Goal: Transaction & Acquisition: Purchase product/service

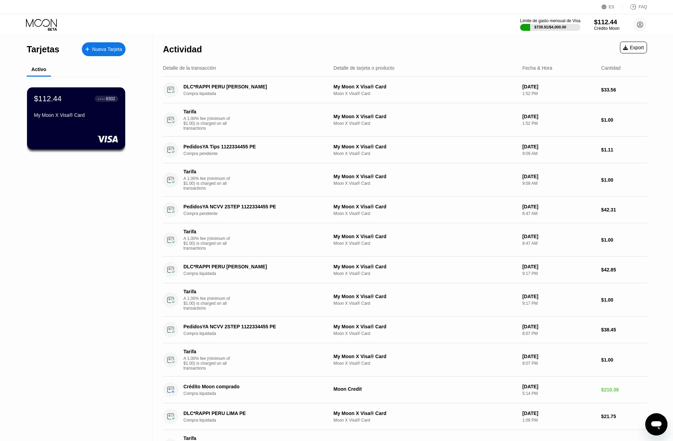
click at [596, 25] on div "$112.44" at bounding box center [606, 21] width 25 height 7
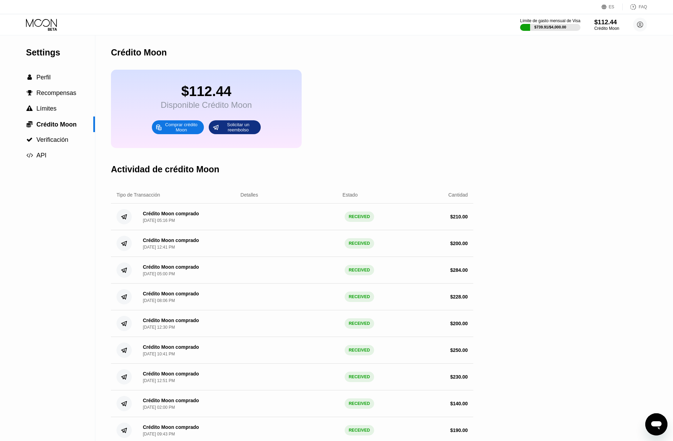
click at [185, 128] on div "Comprar crédito Moon" at bounding box center [181, 127] width 38 height 11
type input "0"
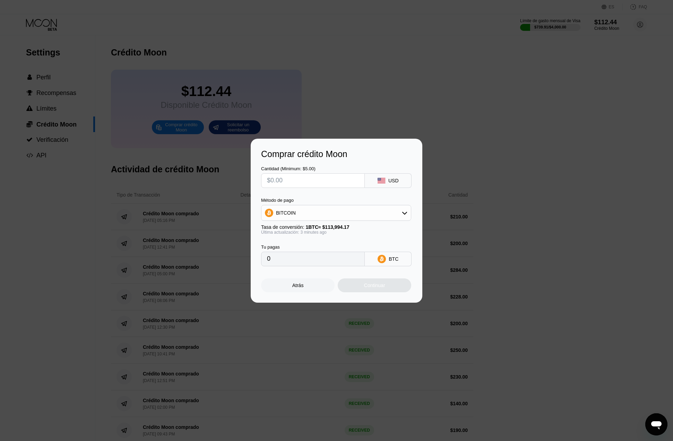
click at [299, 178] on input "text" at bounding box center [313, 181] width 92 height 14
type input "$2"
type input "0.00001755"
type input "$20"
type input "0.00017545"
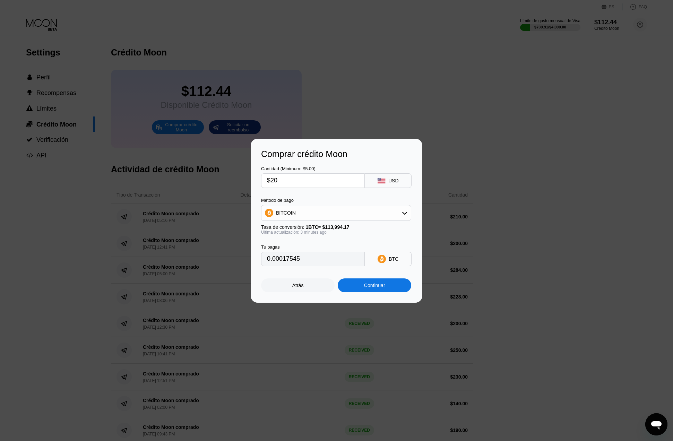
type input "$200"
type input "0.00175407"
type input "$20"
type input "0.00017541"
type input "$2"
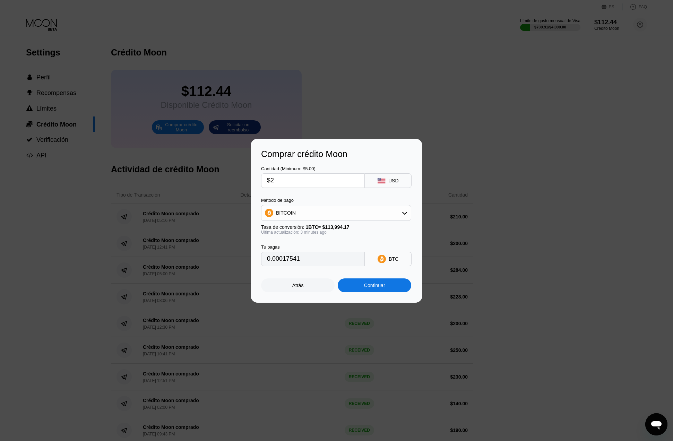
type input "0.00001755"
type input "$23"
type input "0.00020172"
type input "$238"
type input "0.00208734"
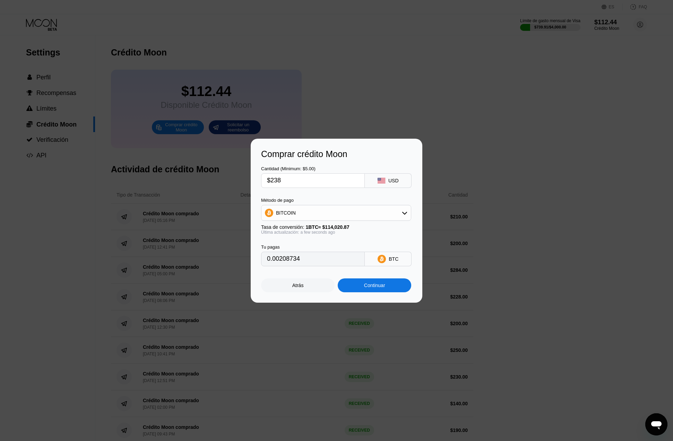
type input "$238"
click at [314, 215] on div "BITCOIN" at bounding box center [335, 213] width 149 height 14
click at [301, 247] on span "USDT on TRON" at bounding box center [295, 247] width 35 height 6
type input "240.40"
drag, startPoint x: 292, startPoint y: 179, endPoint x: 274, endPoint y: 181, distance: 17.4
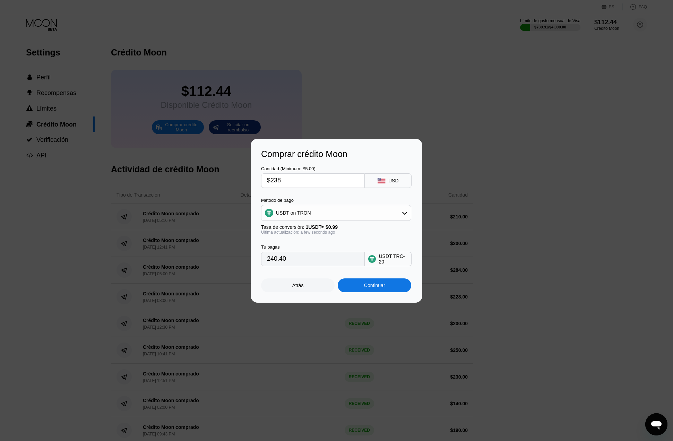
click at [274, 181] on input "$238" at bounding box center [313, 181] width 92 height 14
type input "$20"
type input "20.20"
type input "$200"
type input "202.02"
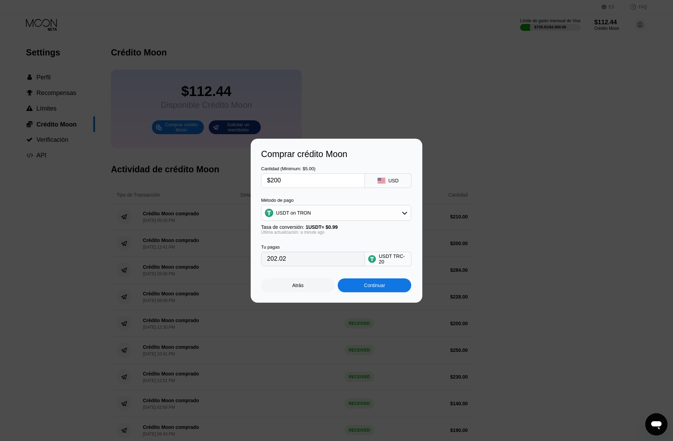
type input "$2000"
type input "2020.20"
type input "$200"
type input "202.02"
type input "$200"
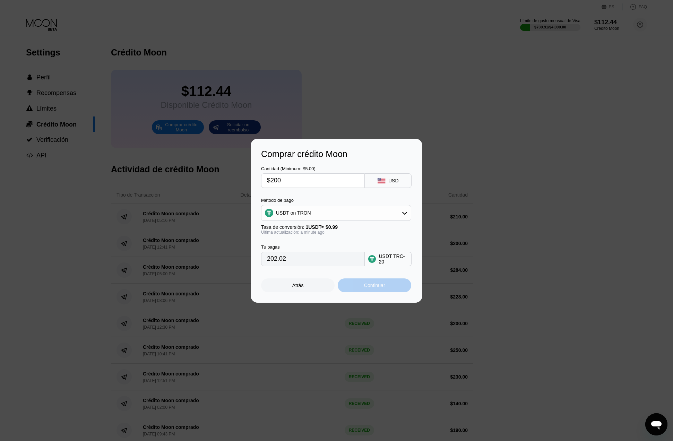
click at [362, 286] on div "Continuar" at bounding box center [374, 285] width 73 height 14
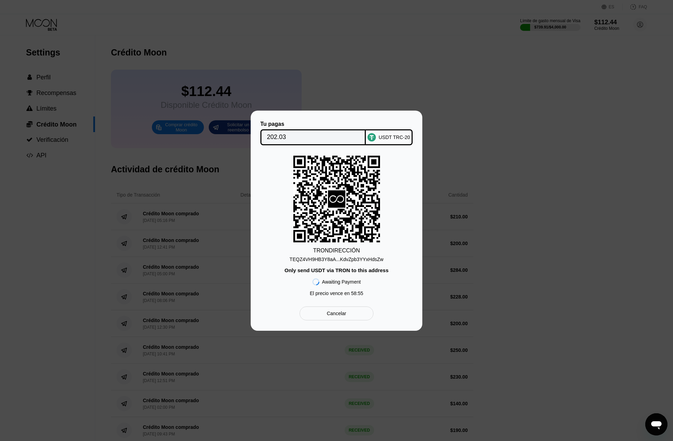
click at [361, 205] on icon at bounding box center [336, 198] width 87 height 85
click at [345, 259] on div "TEQZ4VH9HB3Y8aA...KdvZpb3YYxHdsZw" at bounding box center [336, 259] width 94 height 6
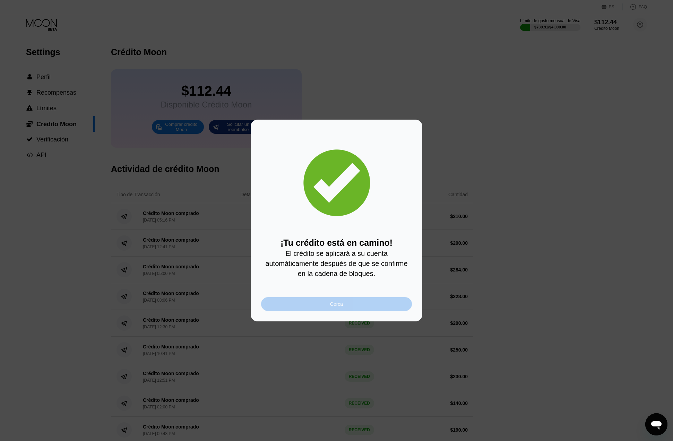
click at [338, 304] on div "Cerca" at bounding box center [336, 304] width 13 height 6
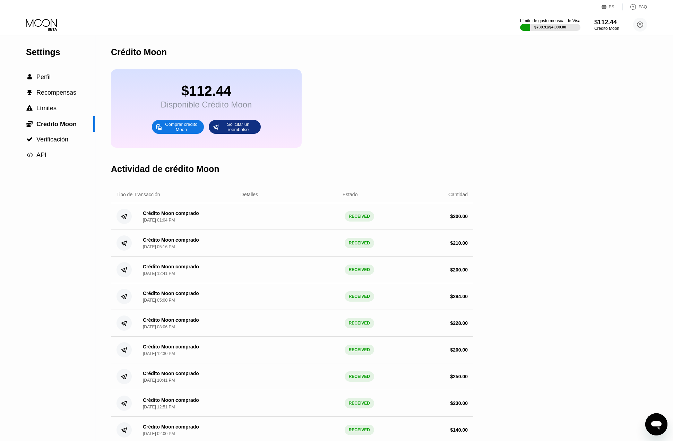
click at [52, 29] on icon at bounding box center [42, 25] width 32 height 12
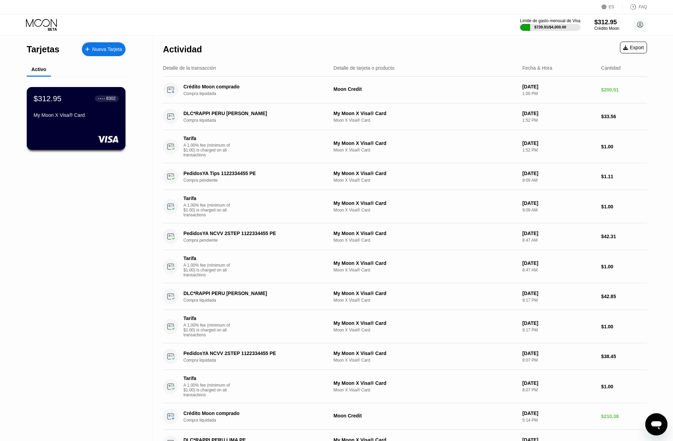
click at [61, 117] on div "My Moon X Visa® Card" at bounding box center [76, 115] width 85 height 6
